Goal: Transaction & Acquisition: Subscribe to service/newsletter

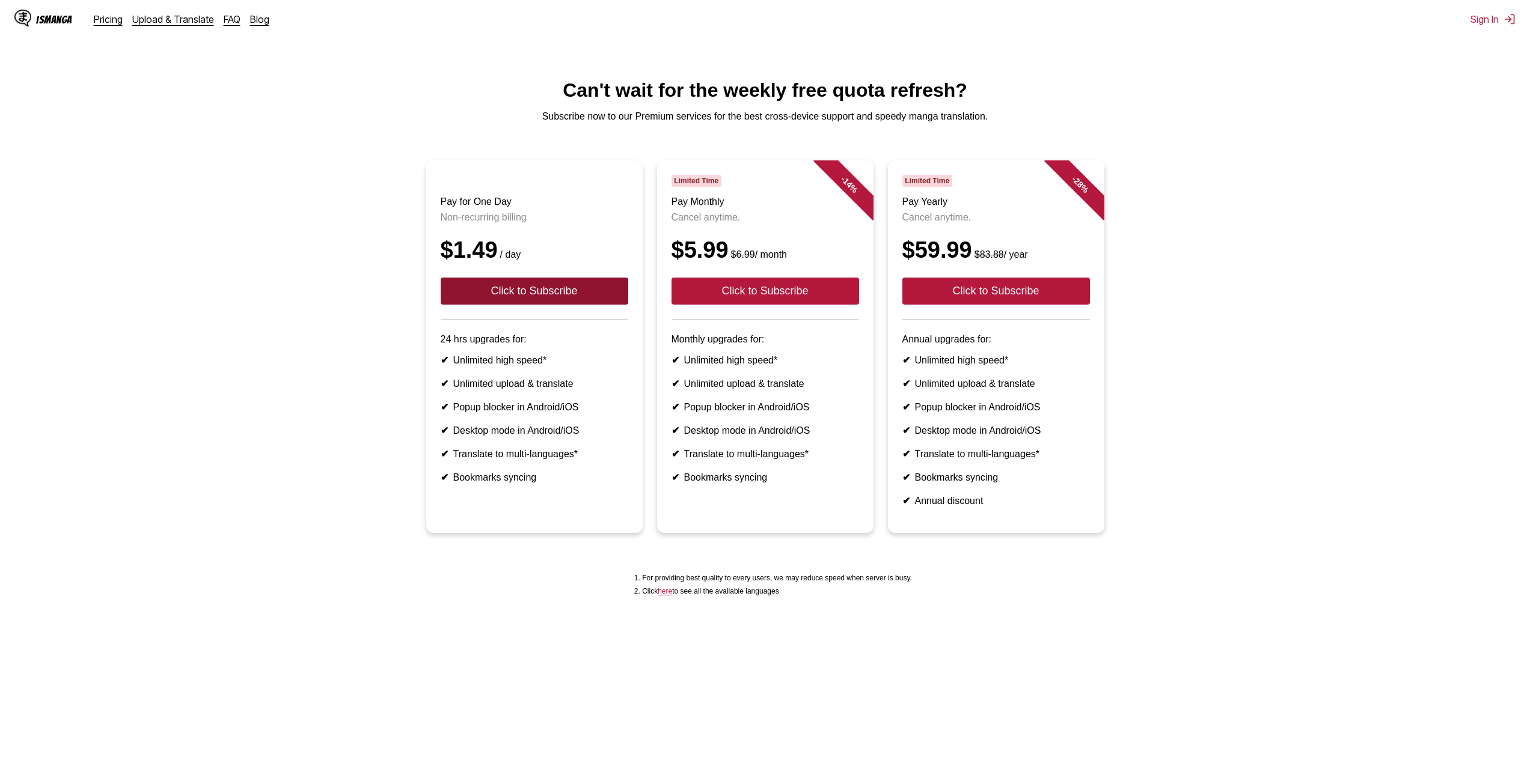
click at [582, 305] on button "Click to Subscribe" at bounding box center [534, 291] width 188 height 27
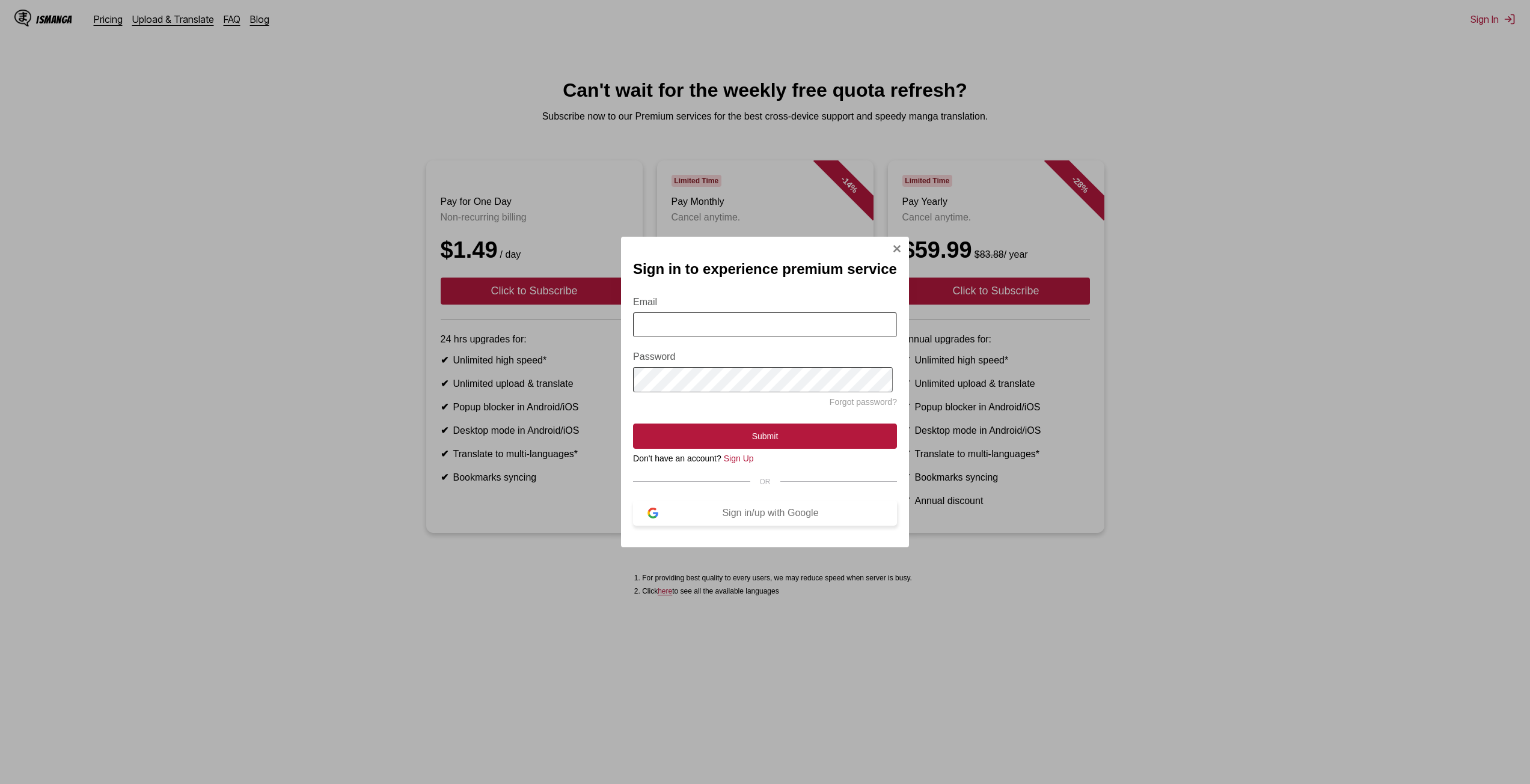
click at [660, 519] on div "Sign in/up with Google" at bounding box center [770, 513] width 224 height 11
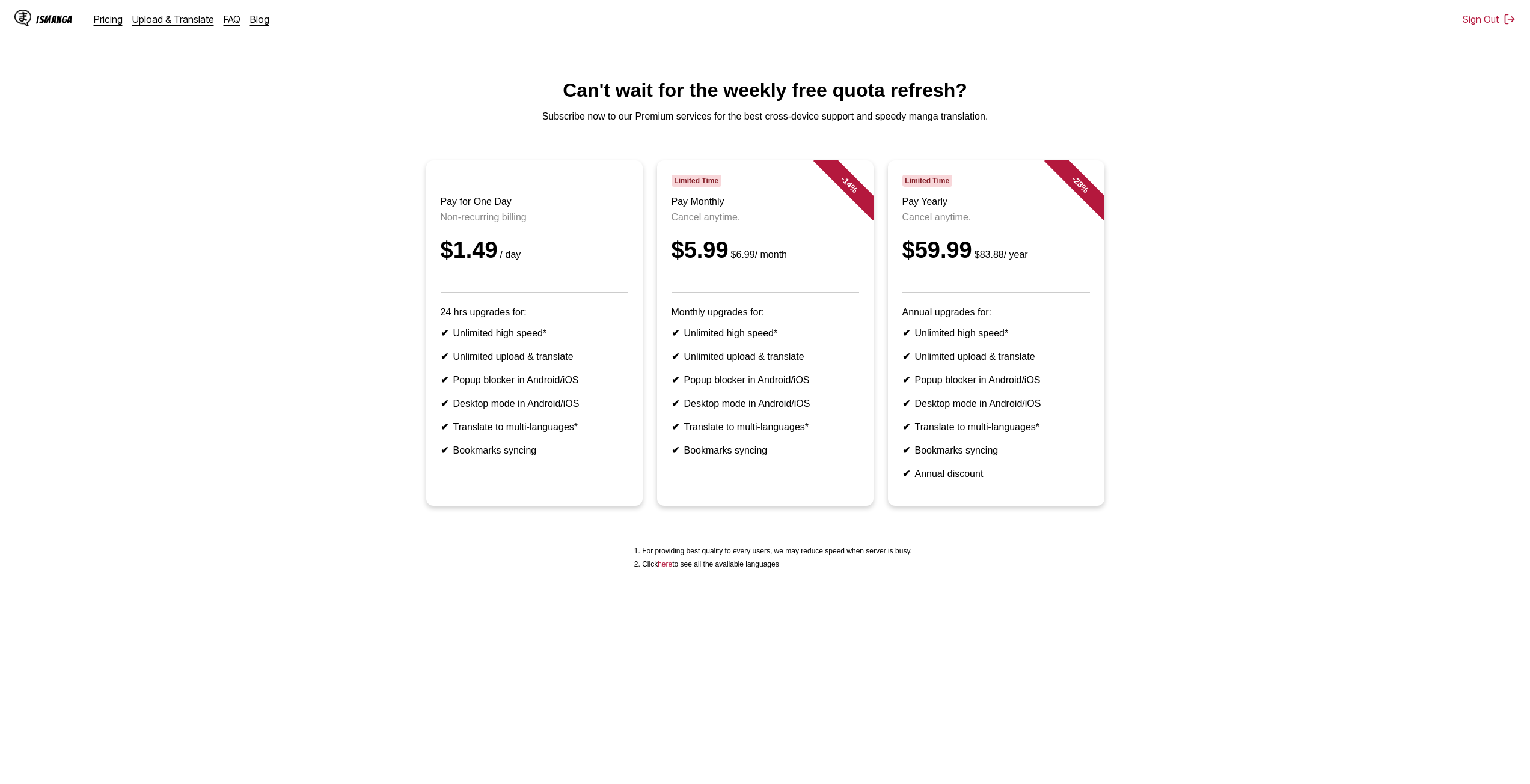
click at [494, 285] on header "Pay for One Day Non-recurring billing $1.49 / day" at bounding box center [534, 234] width 188 height 118
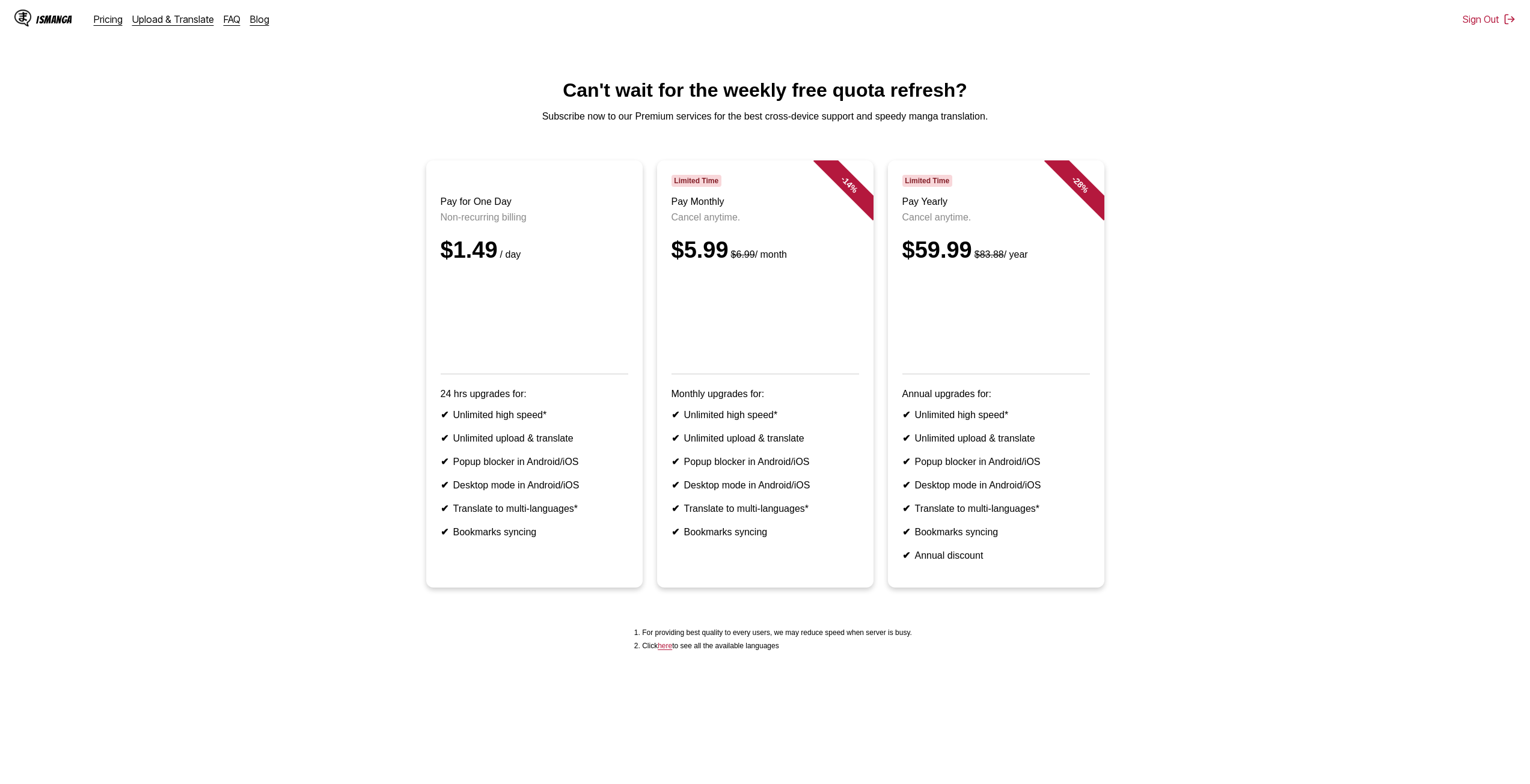
click at [766, 421] on li "✔ Unlimited high speed*" at bounding box center [765, 416] width 188 height 12
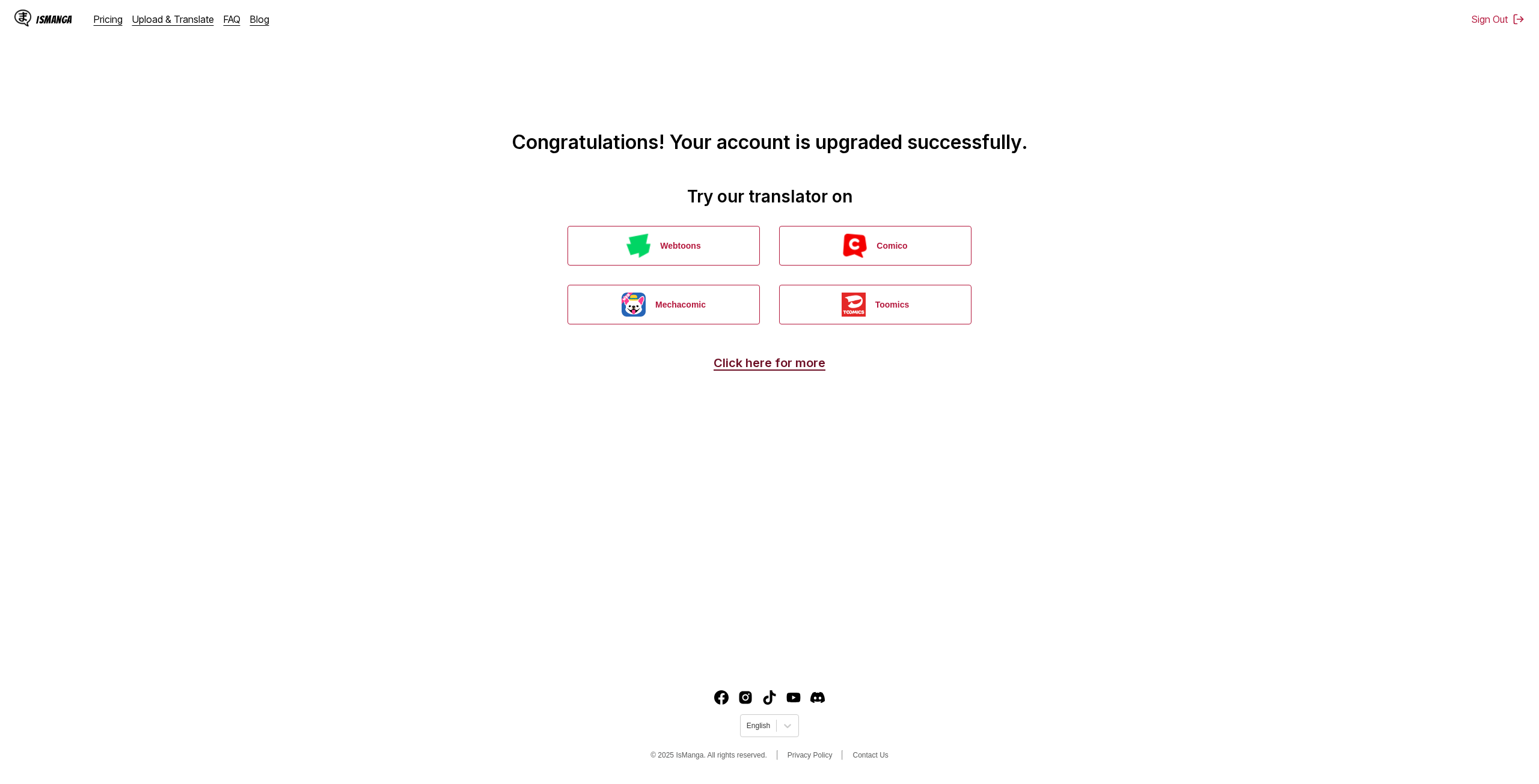
click at [763, 358] on link "Click here for more" at bounding box center [769, 363] width 112 height 14
click at [764, 363] on link "Click here for more" at bounding box center [769, 363] width 112 height 14
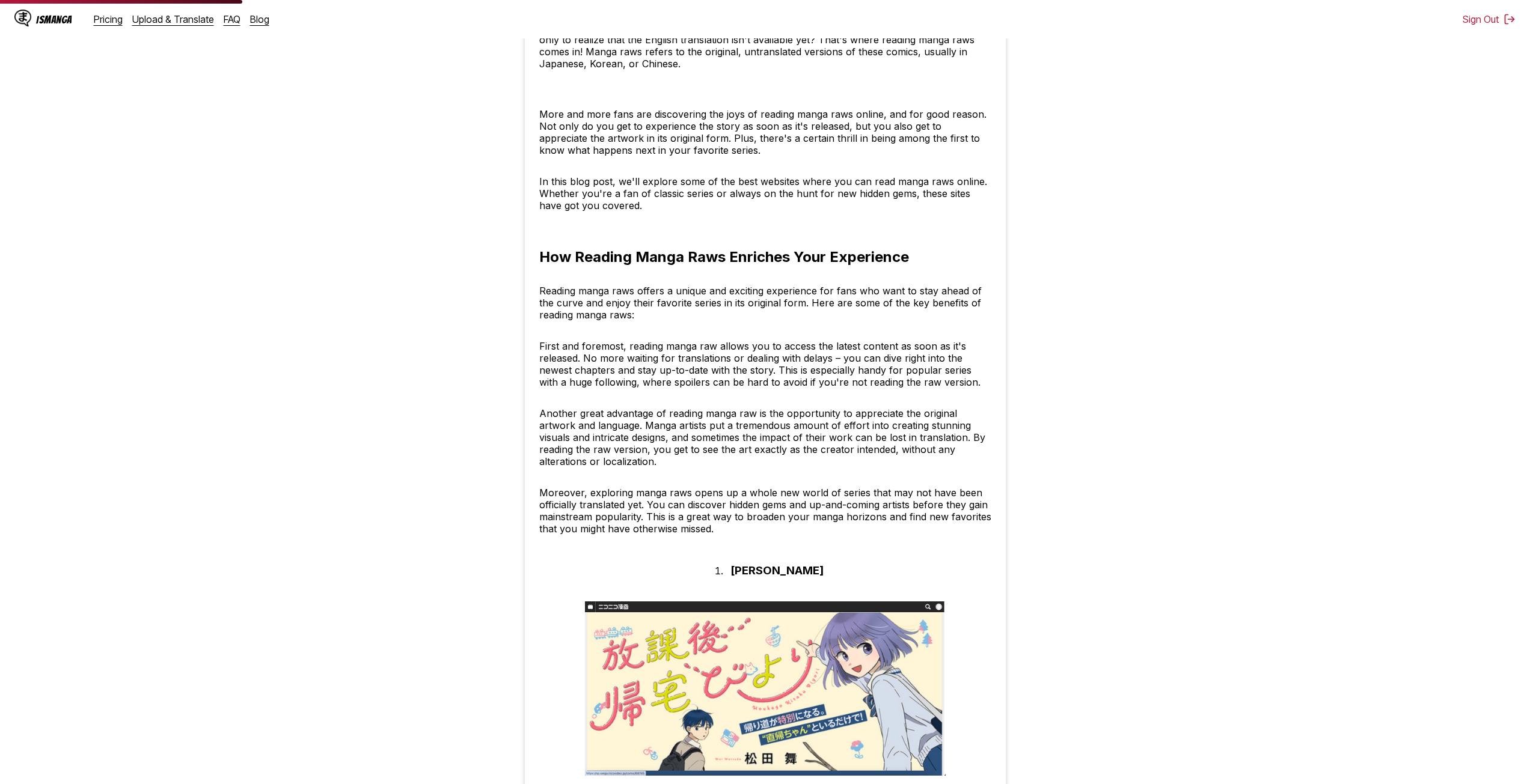
scroll to position [781, 0]
